Goal: Task Accomplishment & Management: Complete application form

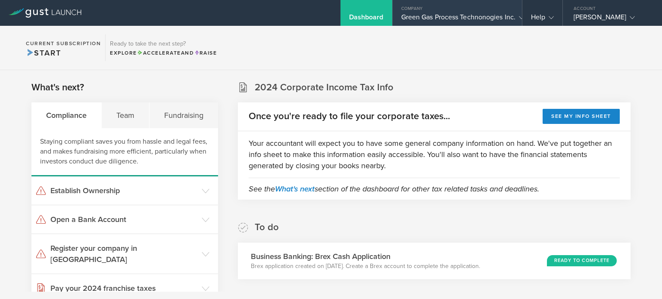
click at [444, 11] on div "Company" at bounding box center [456, 6] width 129 height 13
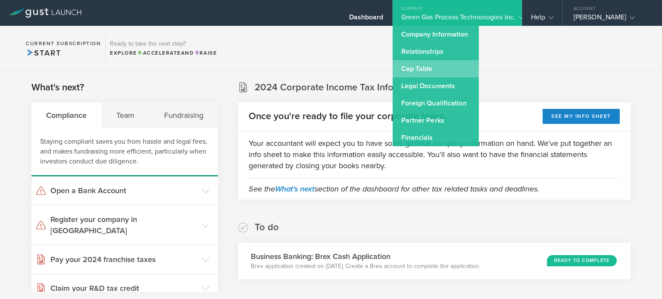
click at [423, 73] on link "Cap Table" at bounding box center [435, 68] width 86 height 17
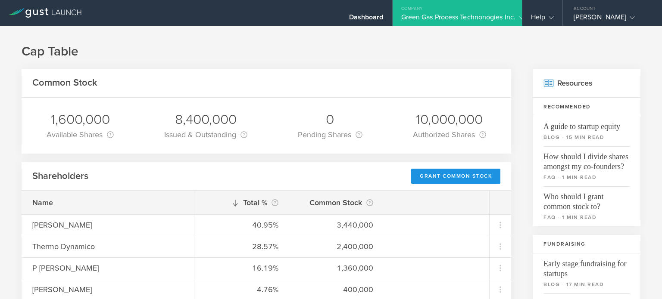
click at [414, 172] on div "Grant Common Stock" at bounding box center [455, 176] width 89 height 15
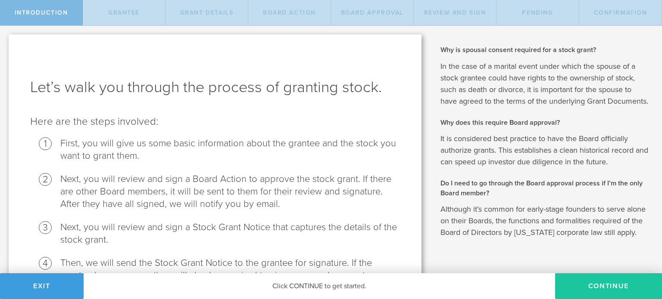
click at [574, 296] on button "Continue" at bounding box center [608, 286] width 107 height 26
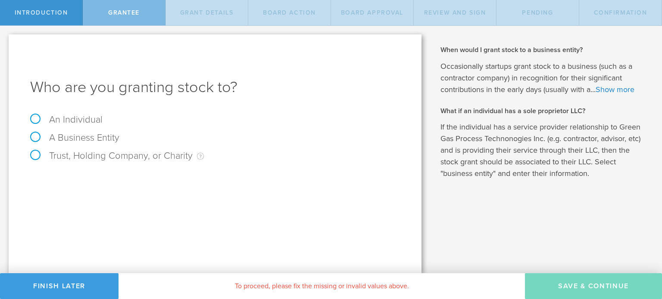
click at [34, 120] on label "An Individual" at bounding box center [66, 119] width 72 height 11
click at [6, 40] on input "An Individual" at bounding box center [3, 33] width 6 height 14
radio input "true"
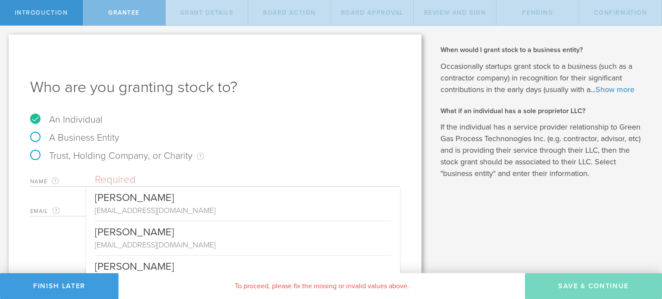
click at [158, 186] on input "text" at bounding box center [247, 180] width 305 height 13
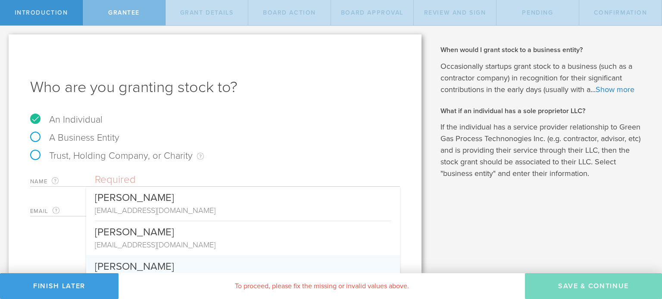
click at [164, 264] on div "Duane Morrow" at bounding box center [243, 264] width 296 height 19
type input "Duane Morrow"
type input "dmorrow@byofuel.com"
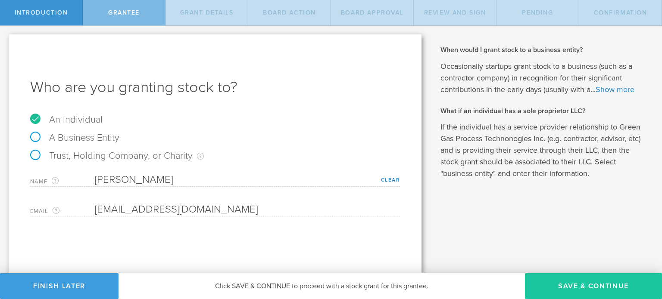
click at [531, 284] on button "Save & Continue" at bounding box center [593, 286] width 137 height 26
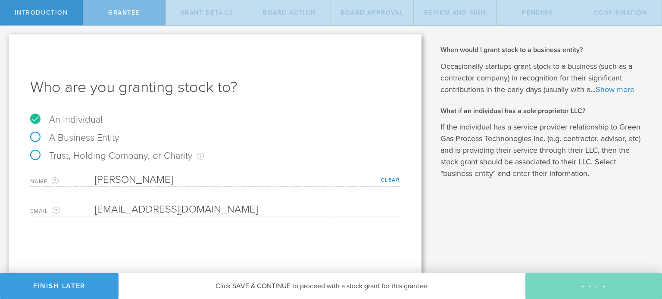
type input "48"
type input "12"
select select "none"
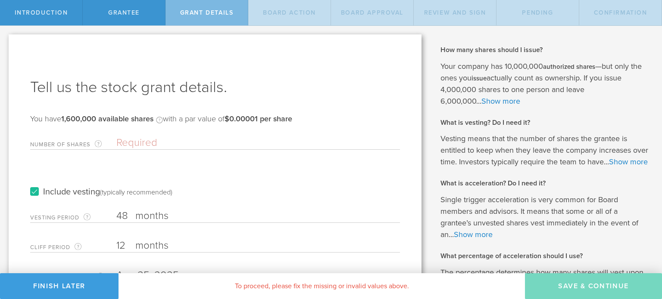
click at [133, 137] on input "Number of Shares The total amount of stock the company is granting to this reci…" at bounding box center [257, 143] width 283 height 13
type input "400,000"
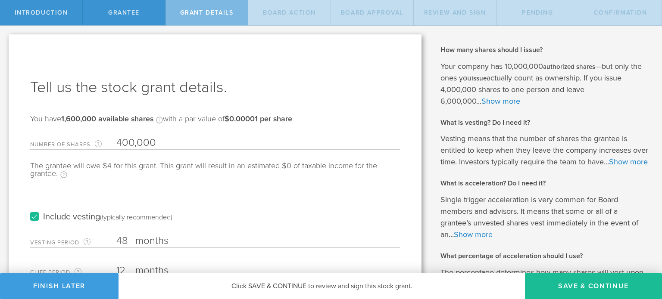
click at [137, 236] on label "months" at bounding box center [178, 242] width 86 height 15
click at [137, 236] on input "48" at bounding box center [257, 241] width 283 height 13
click at [123, 241] on input "48" at bounding box center [257, 241] width 283 height 13
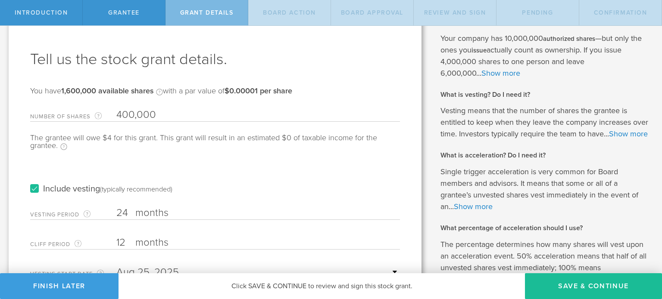
scroll to position [175, 0]
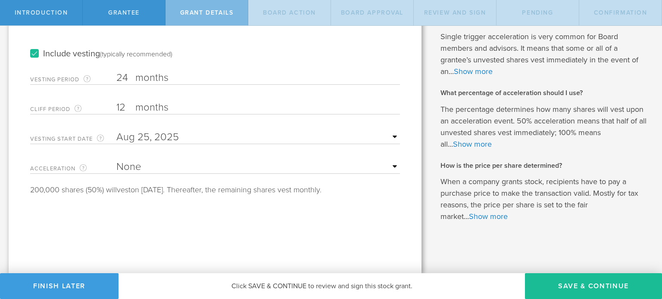
type input "24"
click at [135, 161] on select "None Single Trigger Double Trigger" at bounding box center [257, 167] width 283 height 13
select select "double"
click at [116, 161] on select "None Single Trigger Double Trigger" at bounding box center [257, 167] width 283 height 13
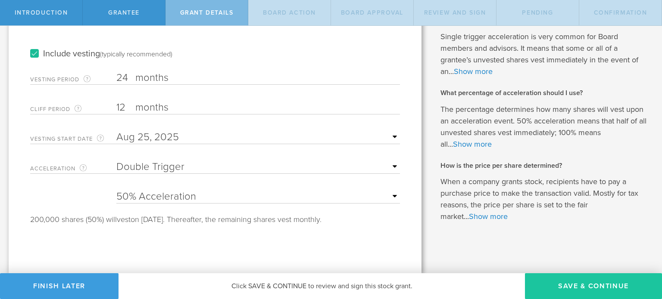
click at [588, 286] on button "Save & Continue" at bounding box center [593, 286] width 137 height 26
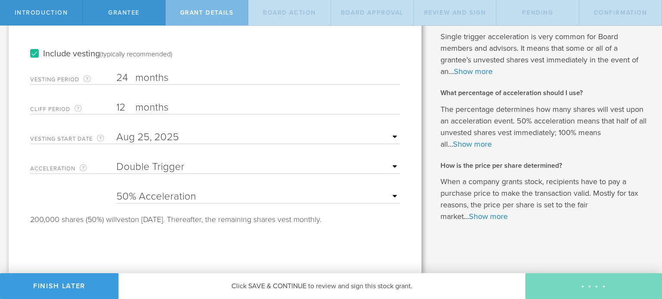
scroll to position [0, 0]
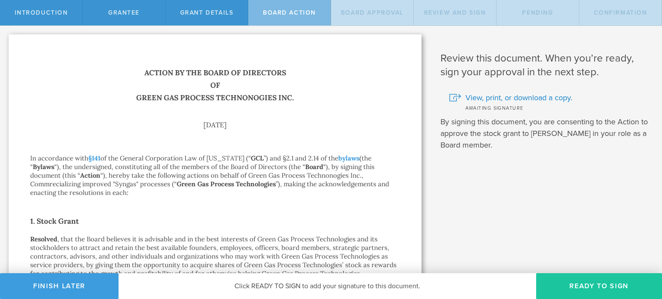
click at [575, 287] on button "Ready to Sign" at bounding box center [599, 286] width 126 height 26
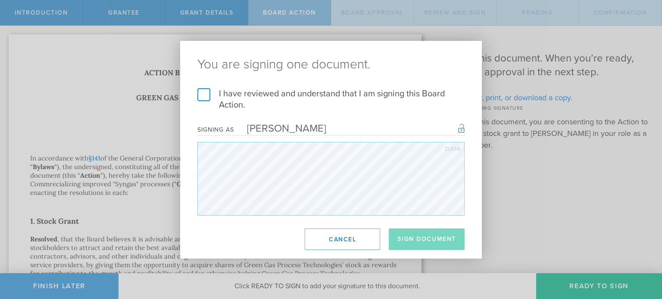
click at [209, 97] on label "I have reviewed and understand that I am signing this Board Action." at bounding box center [330, 99] width 267 height 22
click at [0, 0] on input "I have reviewed and understand that I am signing this Board Action." at bounding box center [0, 0] width 0 height 0
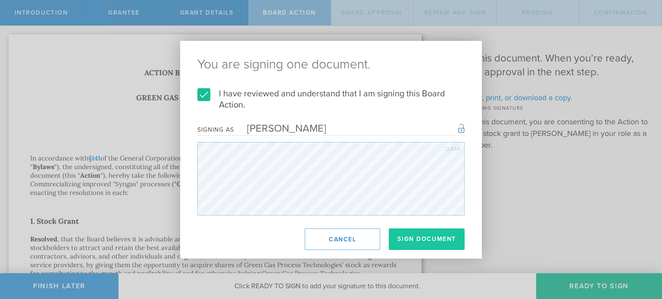
click at [403, 244] on button "Sign Document" at bounding box center [426, 240] width 76 height 22
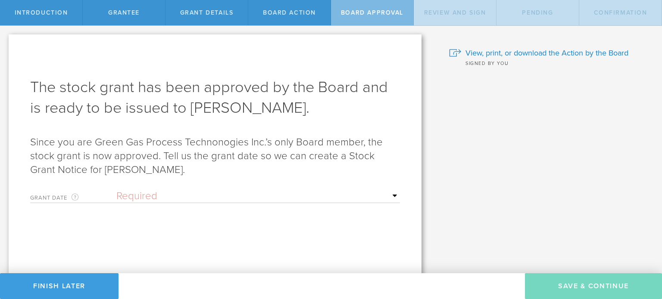
click at [133, 188] on div "Grant Date This is the date on which the recipient is granted the stock. This d…" at bounding box center [215, 195] width 370 height 18
click at [134, 196] on select "Required Upon grantee's signature A specific date" at bounding box center [257, 196] width 283 height 13
select select "uponGranteeSignature"
click at [116, 190] on select "Required Upon grantee's signature A specific date" at bounding box center [257, 196] width 283 height 13
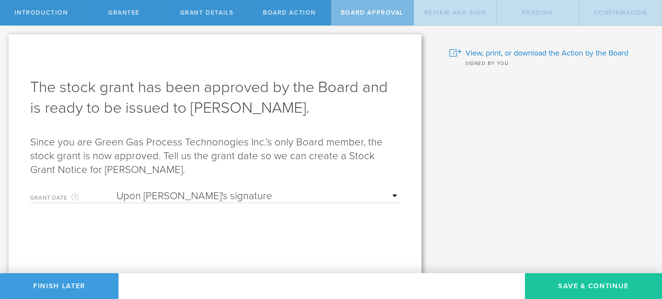
click at [542, 281] on button "Save & Continue" at bounding box center [593, 286] width 137 height 26
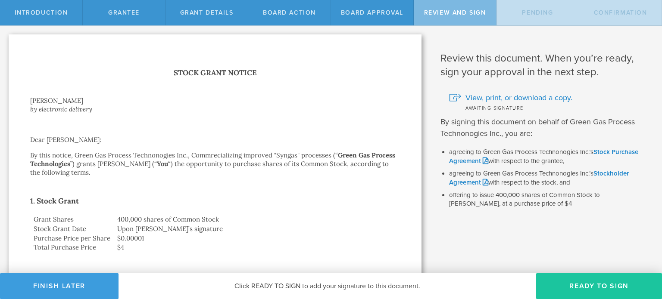
click at [543, 287] on button "Ready to Sign" at bounding box center [599, 286] width 126 height 26
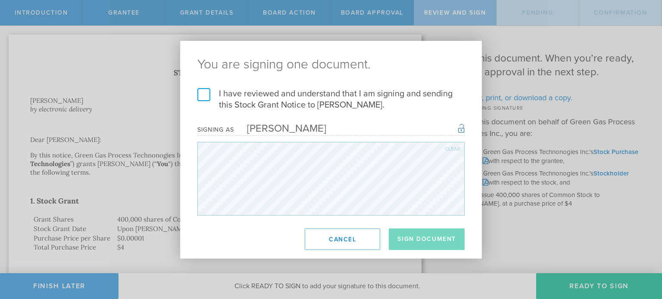
click at [204, 92] on label "I have reviewed and understand that I am signing and sending this Stock Grant N…" at bounding box center [330, 99] width 267 height 22
click at [0, 0] on input "I have reviewed and understand that I am signing and sending this Stock Grant N…" at bounding box center [0, 0] width 0 height 0
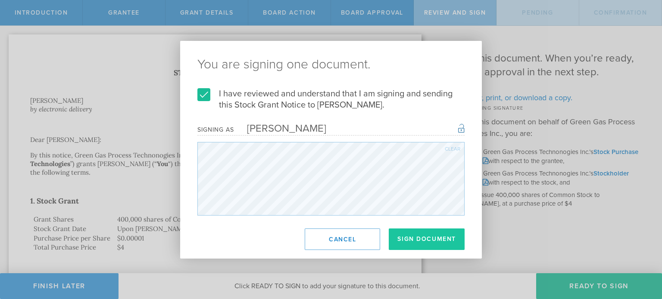
click at [404, 235] on button "Sign Document" at bounding box center [426, 240] width 76 height 22
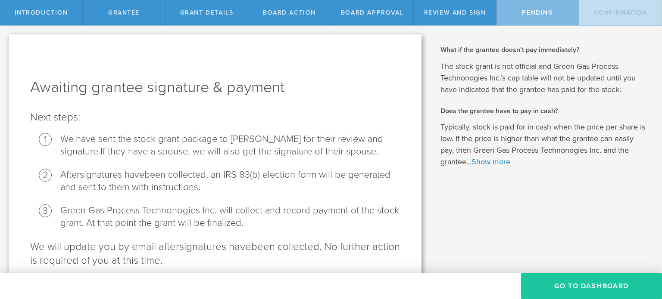
click at [593, 284] on button "Go To Dashboard" at bounding box center [591, 286] width 141 height 26
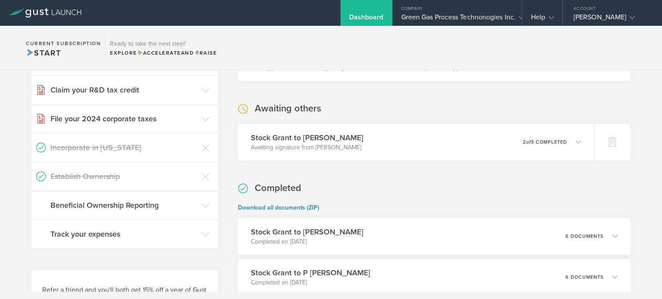
scroll to position [207, 0]
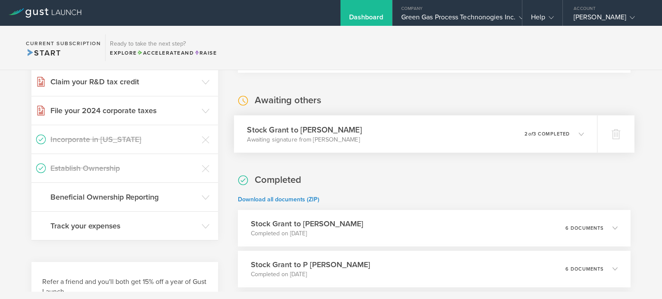
click at [335, 137] on p "Awaiting signature from Duane Morrow" at bounding box center [304, 139] width 115 height 9
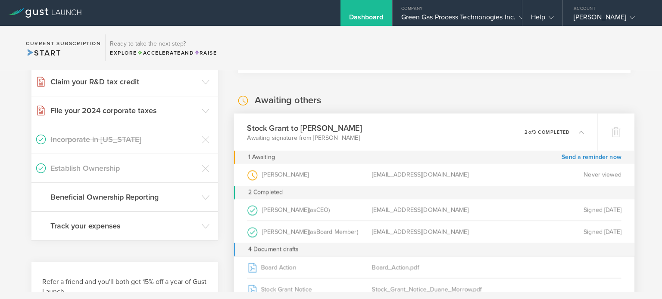
click at [335, 137] on p "Awaiting signature from Duane Morrow" at bounding box center [304, 138] width 115 height 9
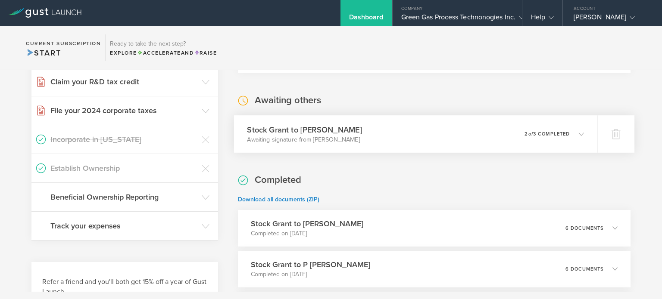
click at [335, 137] on p "Awaiting signature from Duane Morrow" at bounding box center [304, 139] width 115 height 9
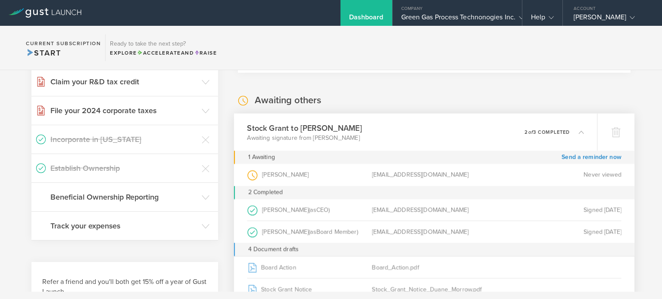
click at [335, 137] on p "Awaiting signature from Duane Morrow" at bounding box center [304, 138] width 115 height 9
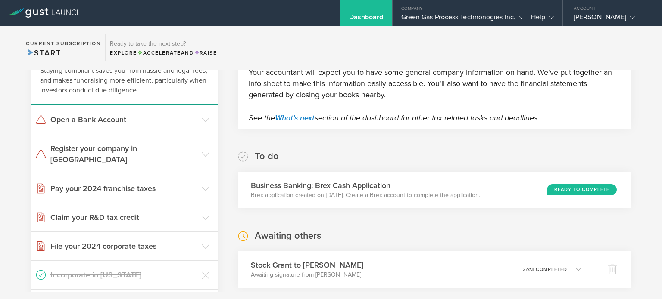
scroll to position [0, 0]
